Goal: Information Seeking & Learning: Learn about a topic

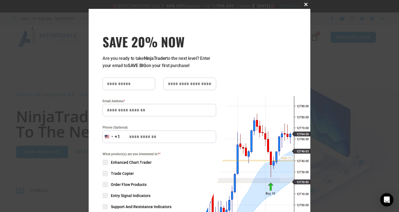
click at [303, 4] on span at bounding box center [305, 4] width 9 height 3
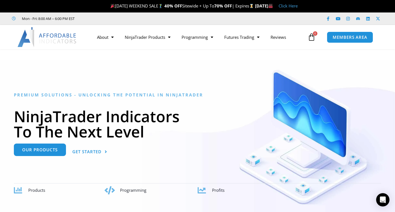
click at [48, 152] on span "Our Products" at bounding box center [39, 150] width 35 height 4
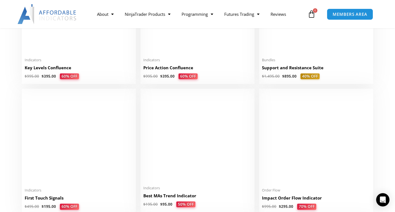
scroll to position [831, 0]
